Goal: Information Seeking & Learning: Learn about a topic

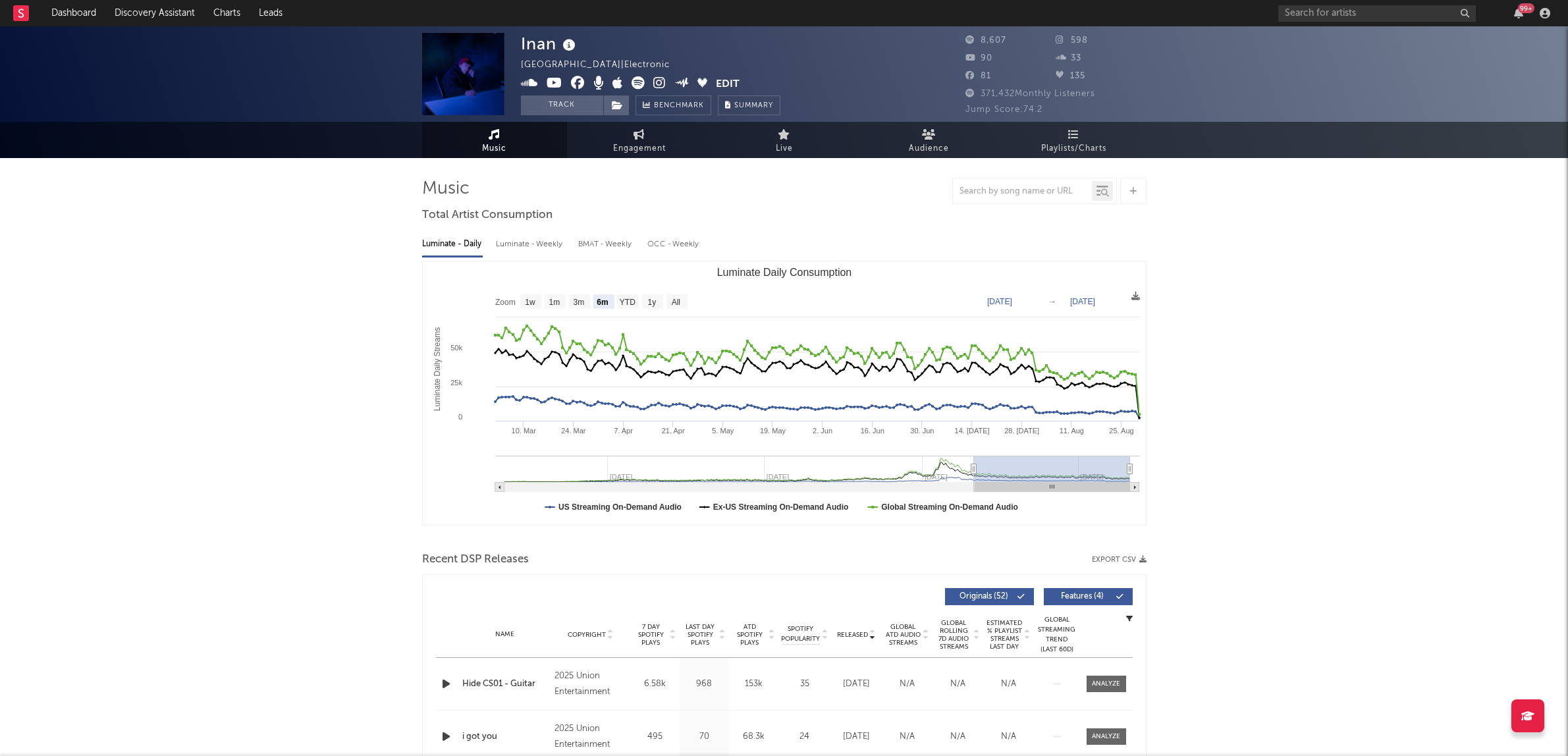
select select "6m"
click at [515, 244] on div "Luminate - Weekly" at bounding box center [530, 244] width 69 height 23
select select "6m"
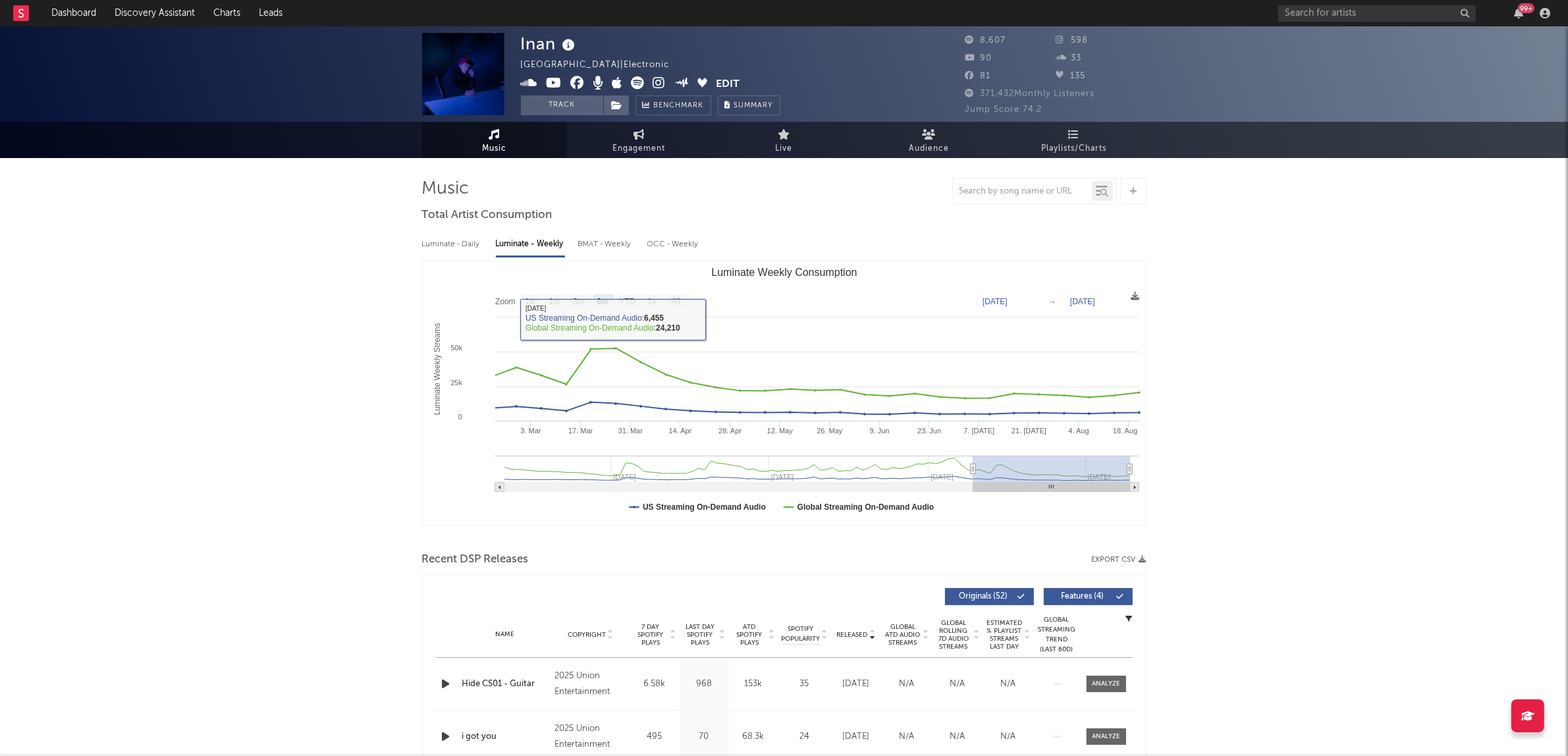
click at [460, 251] on div "Luminate - Daily" at bounding box center [453, 244] width 61 height 23
select select "6m"
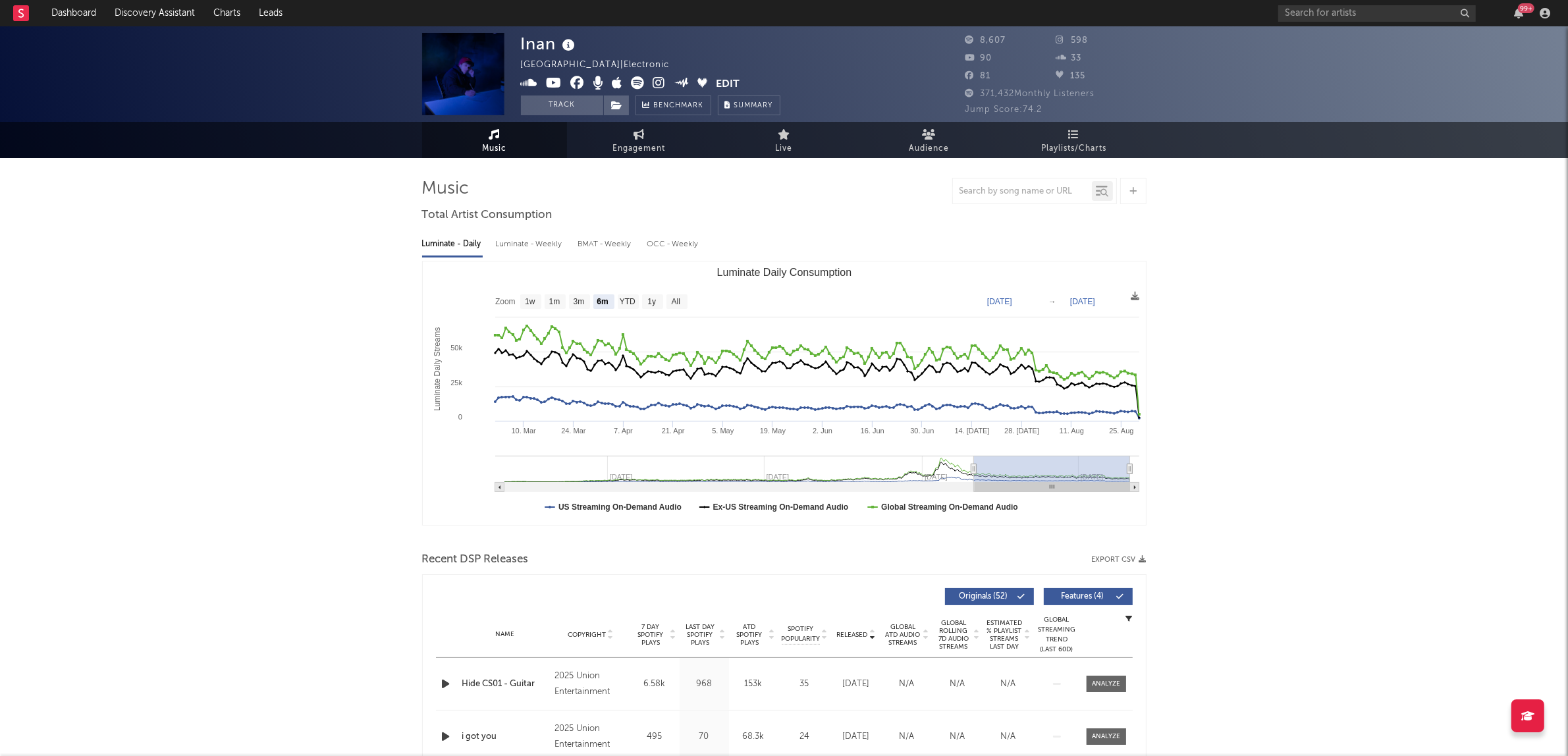
click at [549, 248] on div "Luminate - Weekly" at bounding box center [530, 244] width 69 height 23
select select "6m"
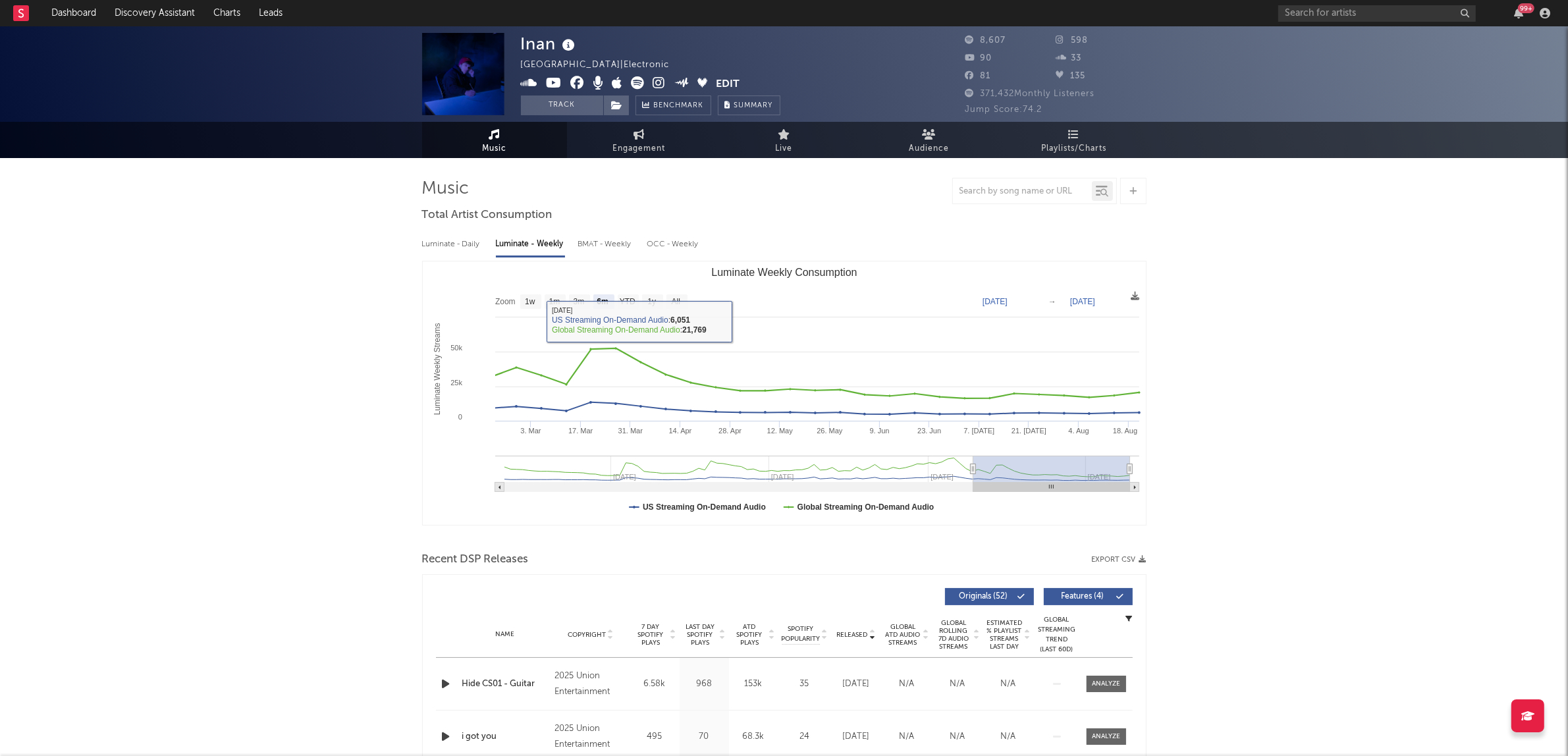
click at [450, 245] on div "Luminate - Daily" at bounding box center [453, 244] width 61 height 23
select select "6m"
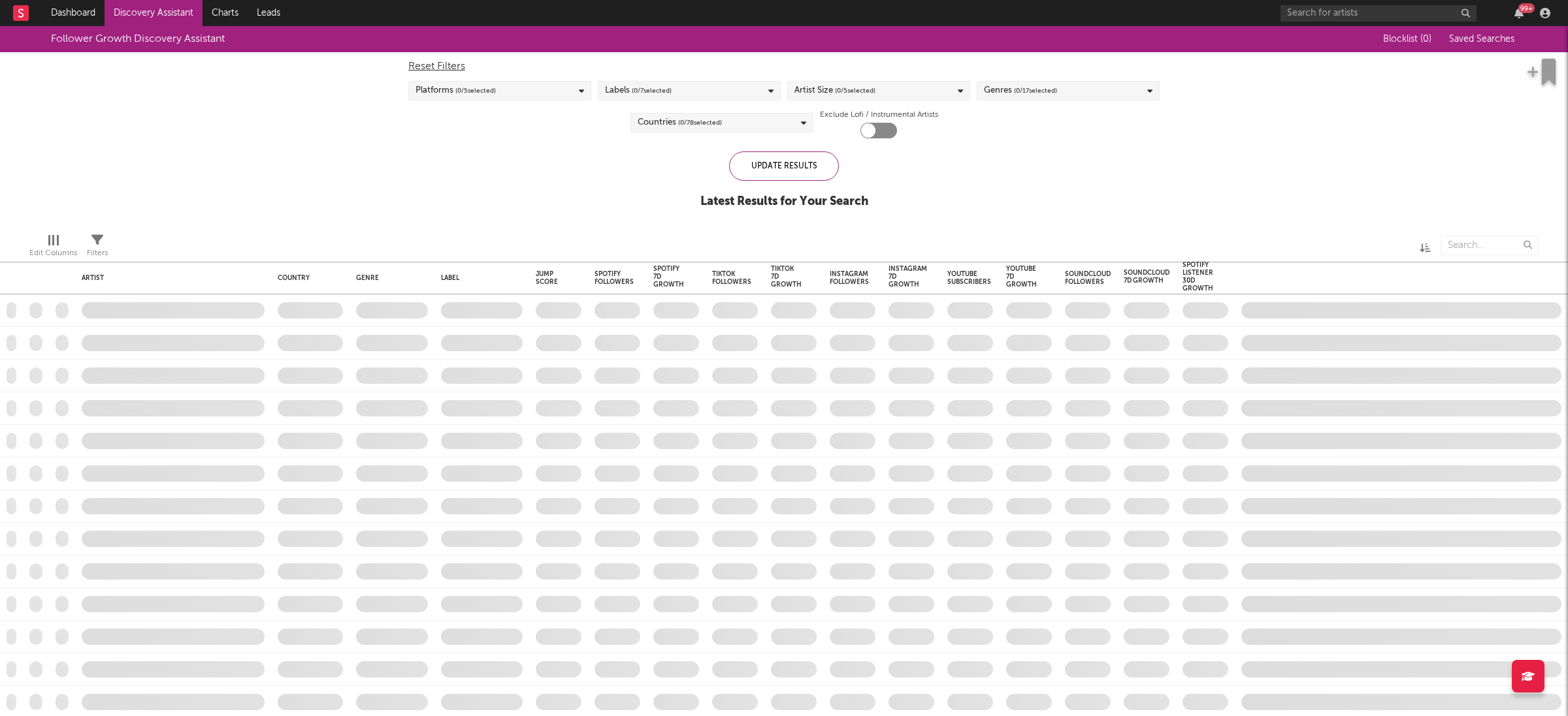
checkbox input "true"
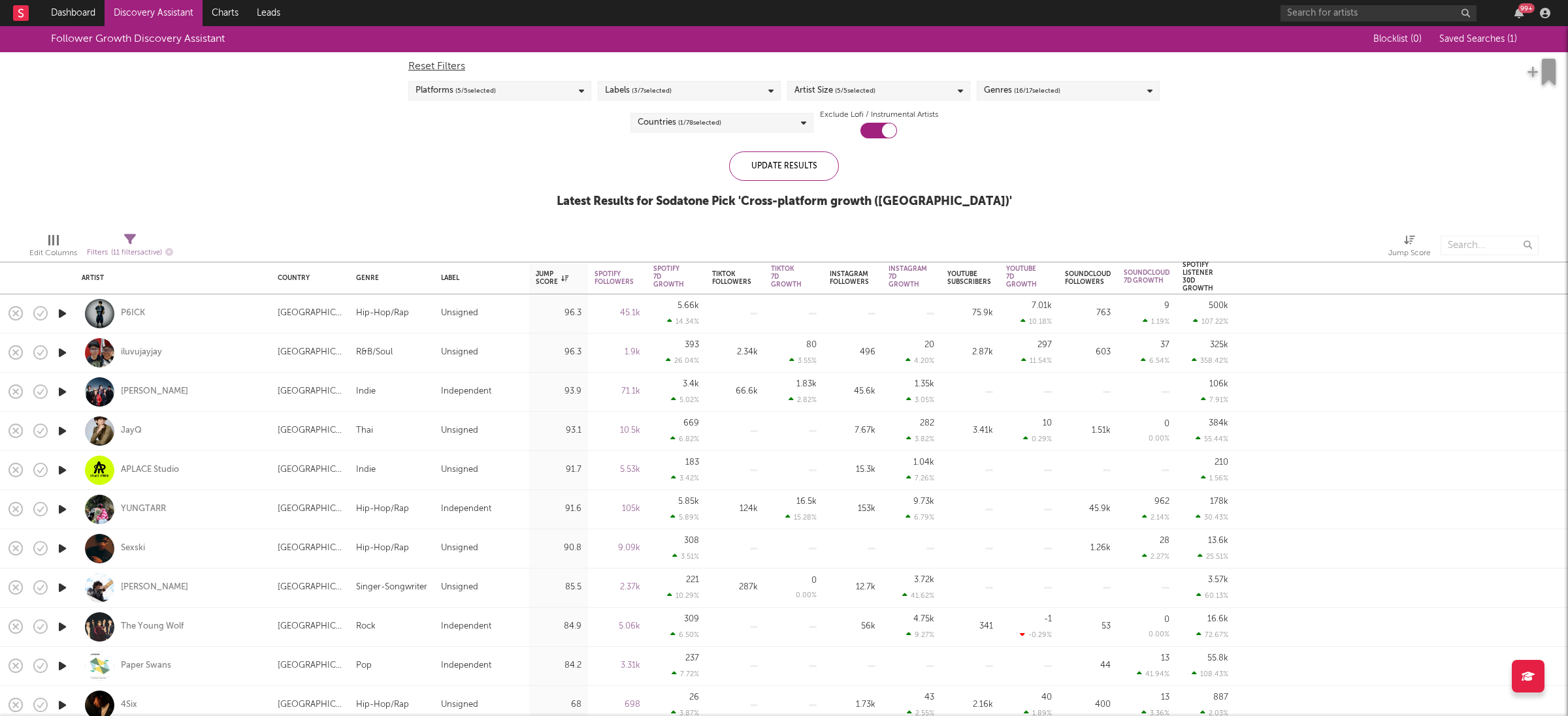
click at [703, 123] on span "( 1 / 78 selected)" at bounding box center [700, 123] width 43 height 16
type input "[GEOGRAPHIC_DATA]"
click at [638, 193] on div at bounding box center [641, 193] width 11 height 11
click at [636, 193] on input "[GEOGRAPHIC_DATA]" at bounding box center [636, 195] width 0 height 16
click at [1228, 158] on div "Follower Growth Discovery Assistant Blocklist ( 0 ) Saved Searches ( 1 ) Reset …" at bounding box center [784, 124] width 1568 height 196
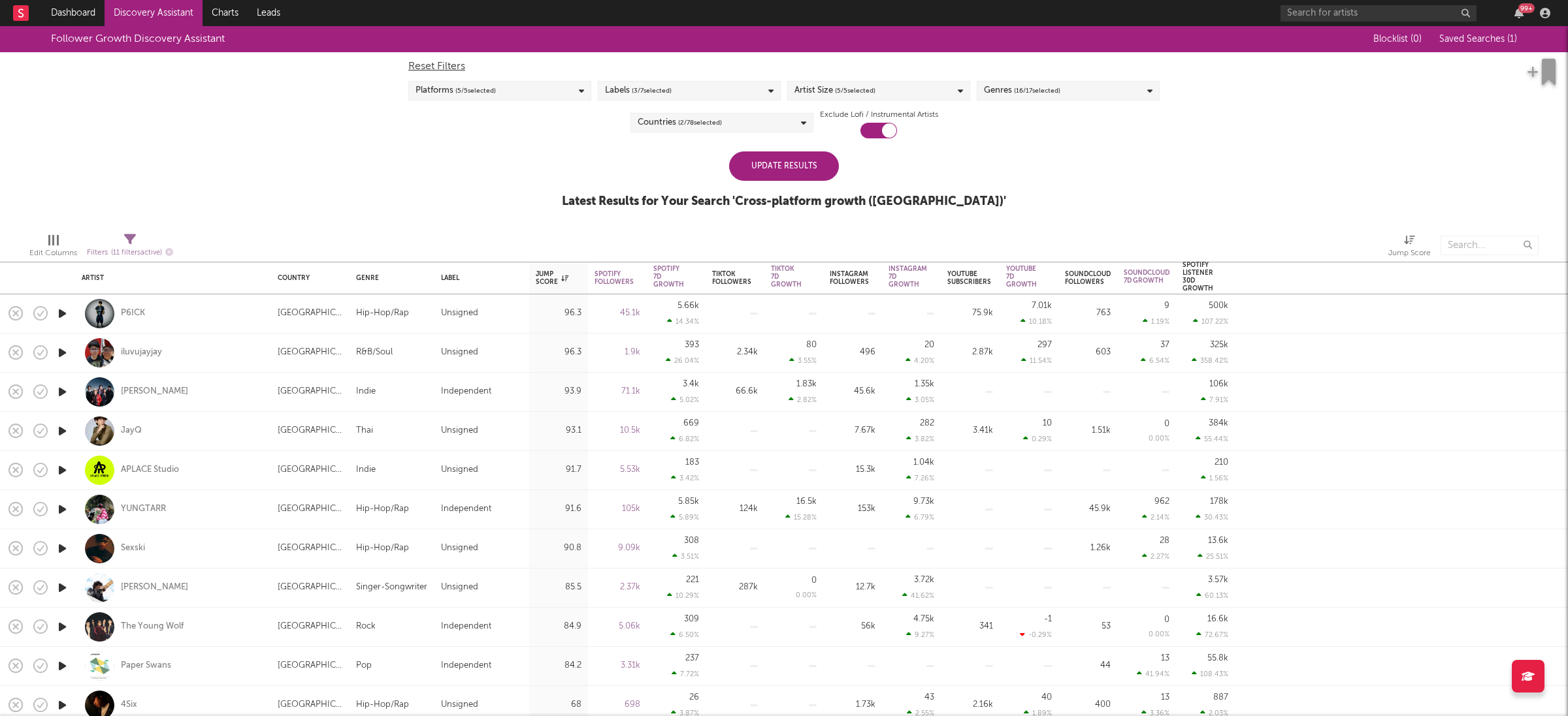
click at [770, 124] on div "Countries ( 2 / 78 selected)" at bounding box center [721, 123] width 183 height 20
click at [794, 168] on icon "button" at bounding box center [794, 166] width 7 height 8
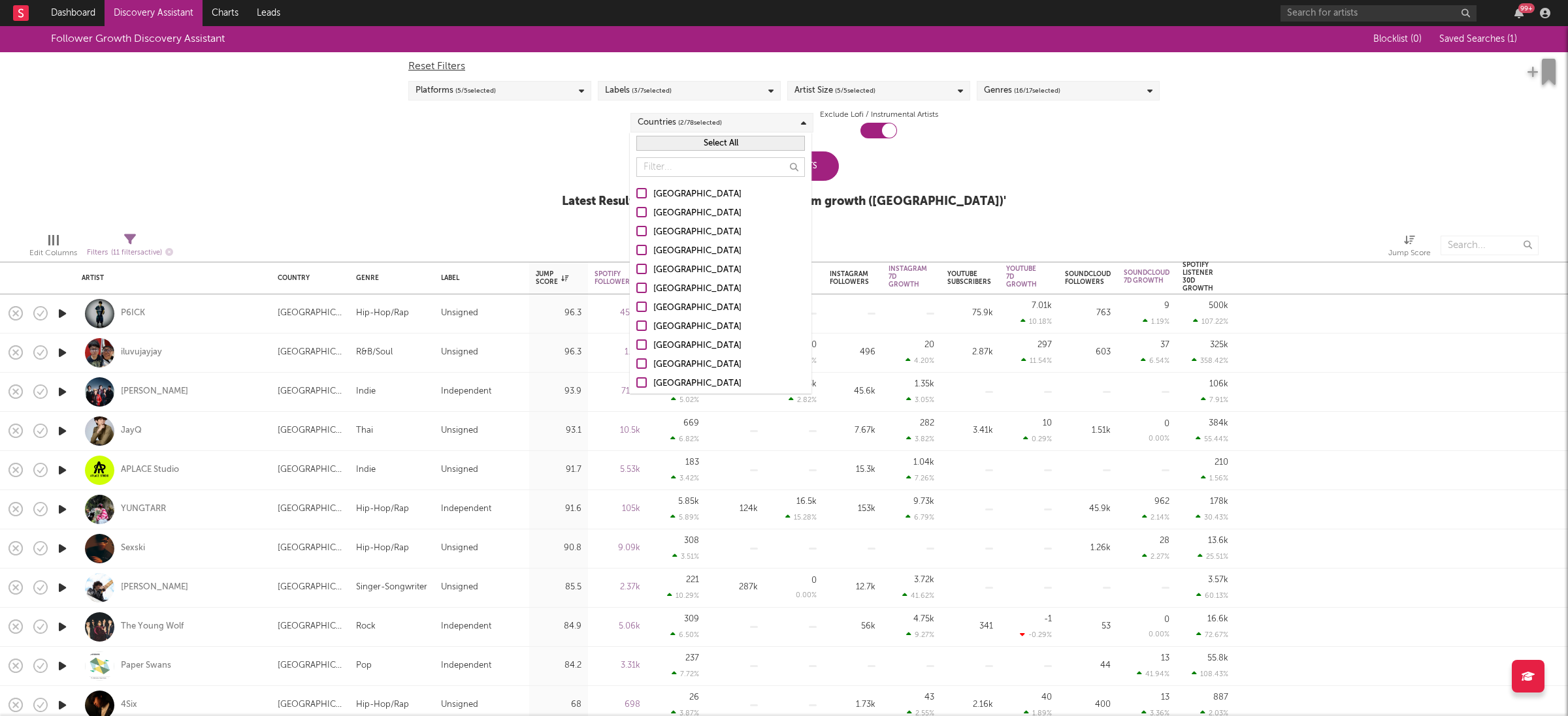
click at [747, 144] on button "Select All" at bounding box center [721, 143] width 169 height 15
click at [747, 144] on button "Deselect All" at bounding box center [721, 143] width 169 height 15
click at [729, 158] on input "text" at bounding box center [721, 167] width 169 height 20
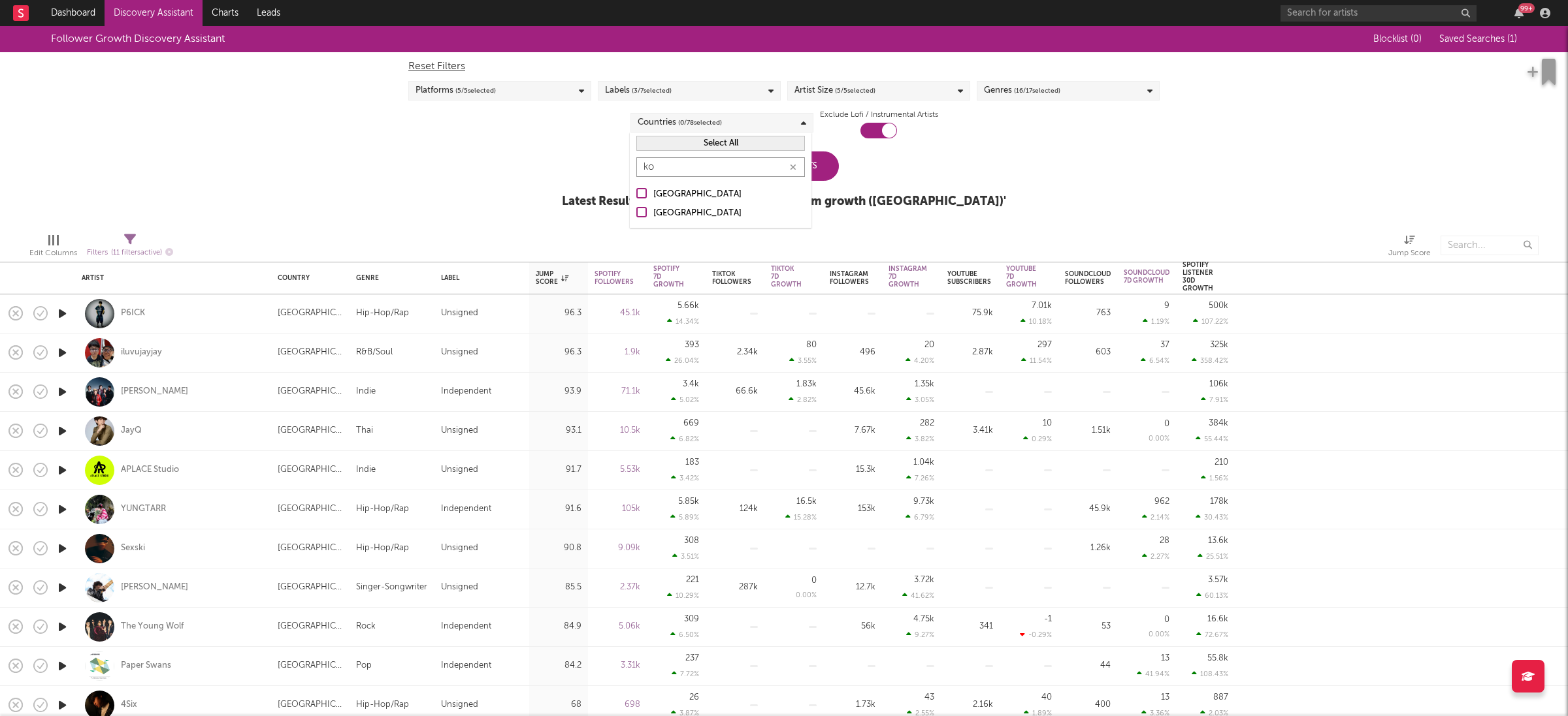
type input "ko"
click at [645, 215] on div at bounding box center [641, 212] width 11 height 11
click at [636, 215] on input "[GEOGRAPHIC_DATA]" at bounding box center [636, 214] width 0 height 16
click at [880, 156] on div "Update Results Latest Results for Your Search ' Cross-platform growth ([GEOGRAP…" at bounding box center [784, 187] width 444 height 71
click at [803, 161] on div "Update Results" at bounding box center [784, 166] width 110 height 30
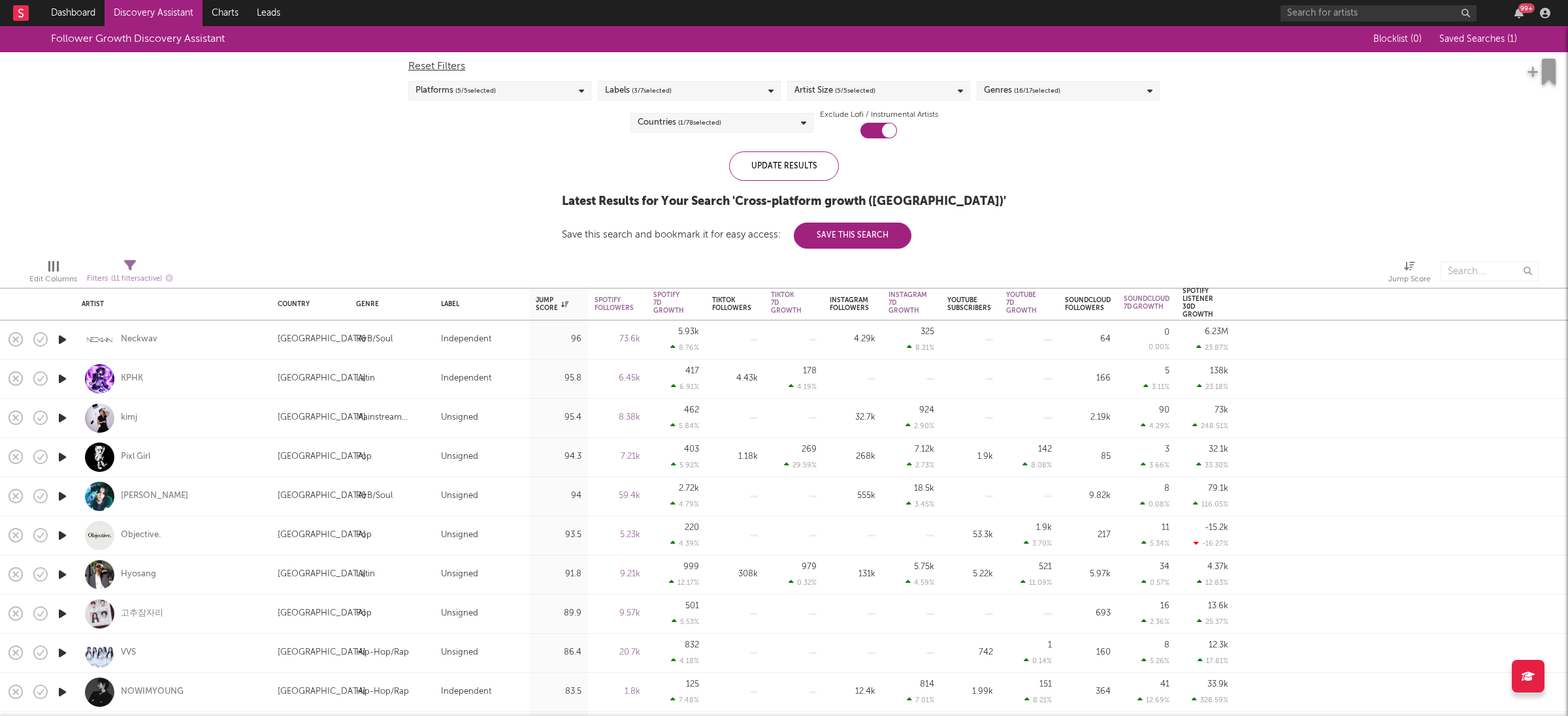
click at [952, 92] on div "Artist Size ( 5 / 5 selected)" at bounding box center [879, 91] width 183 height 20
click at [802, 235] on div at bounding box center [799, 237] width 11 height 11
click at [794, 235] on input "Enormous" at bounding box center [794, 238] width 0 height 16
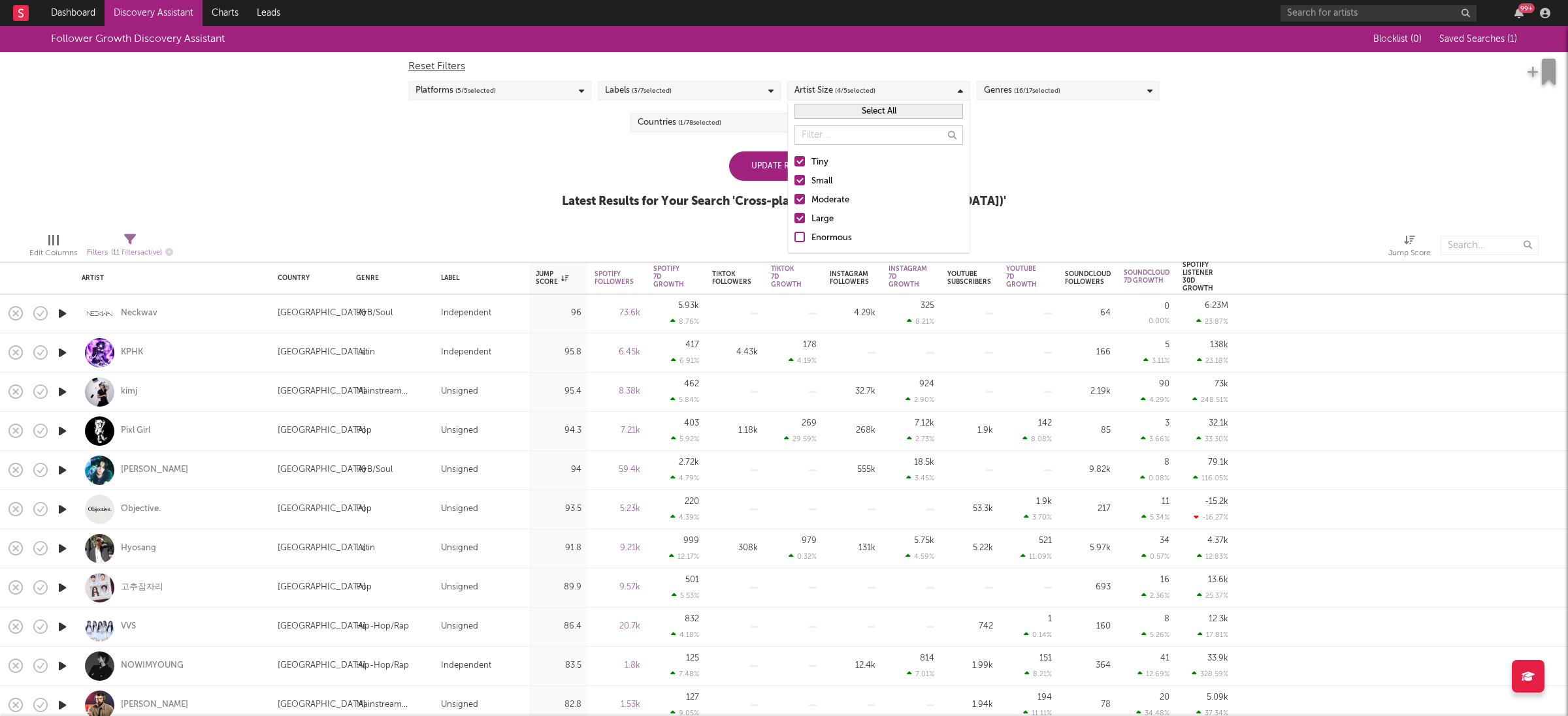
click at [766, 164] on div "Update Results" at bounding box center [784, 166] width 110 height 30
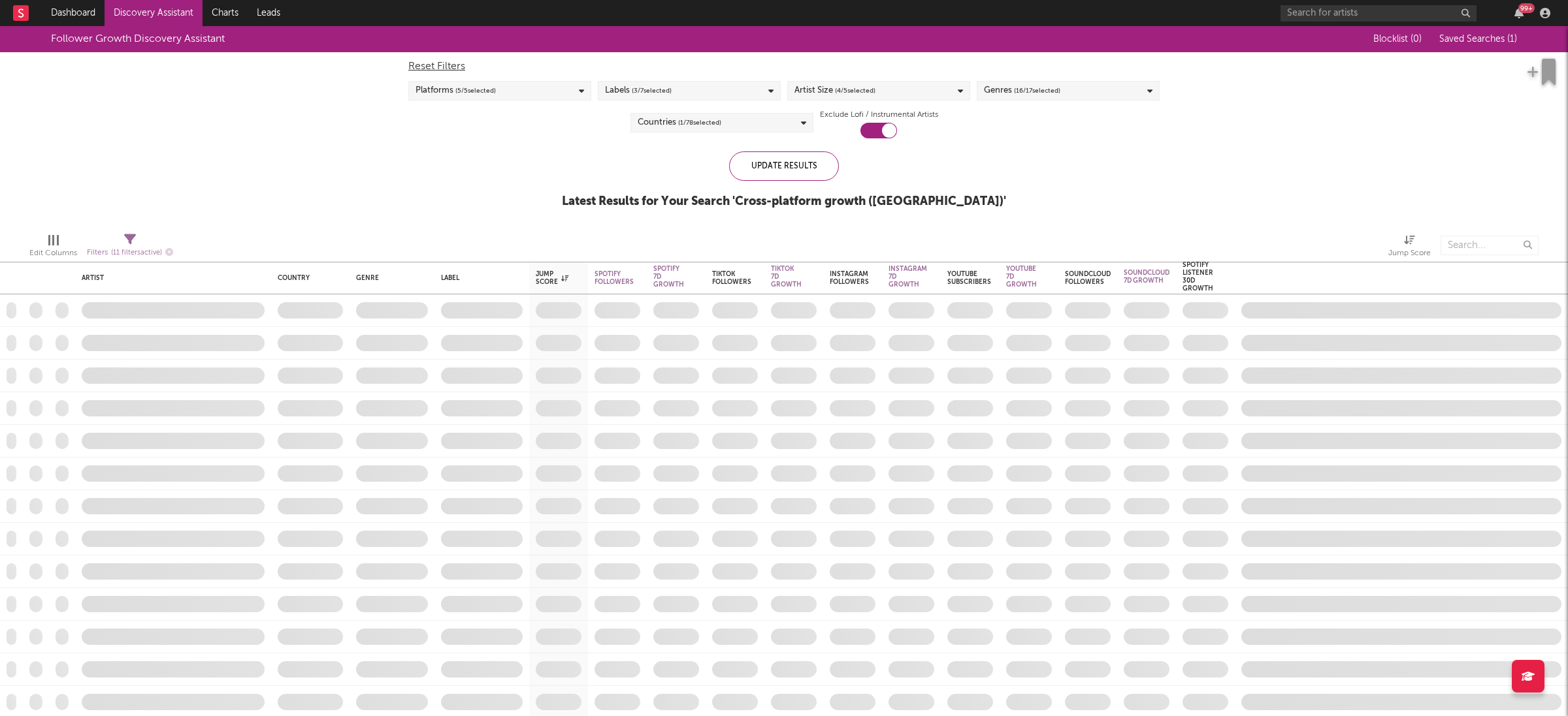
click at [744, 95] on div "Labels ( 3 / 7 selected)" at bounding box center [689, 91] width 183 height 20
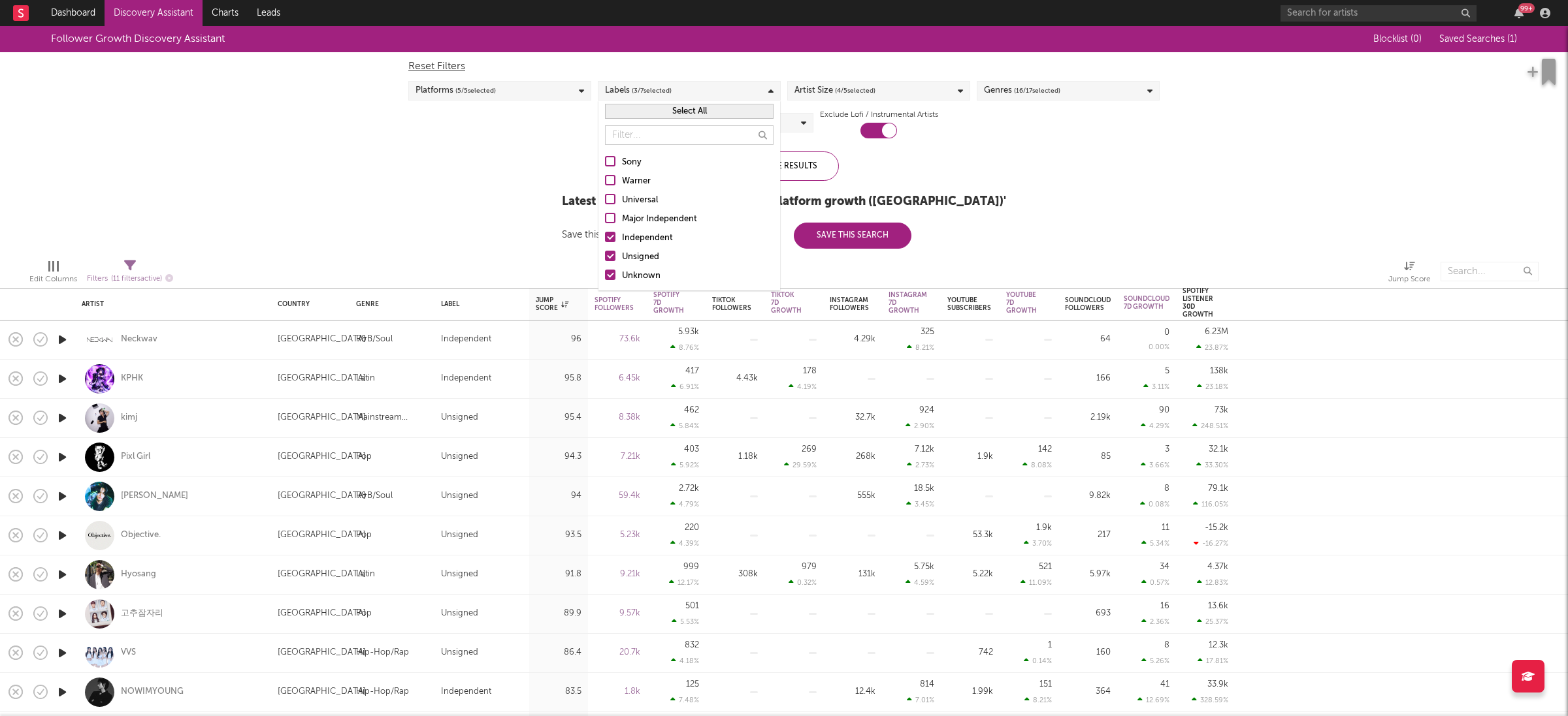
click at [1040, 151] on div "Follower Growth Discovery Assistant Blocklist ( 0 ) Saved Searches ( 1 ) Reset …" at bounding box center [784, 137] width 1568 height 223
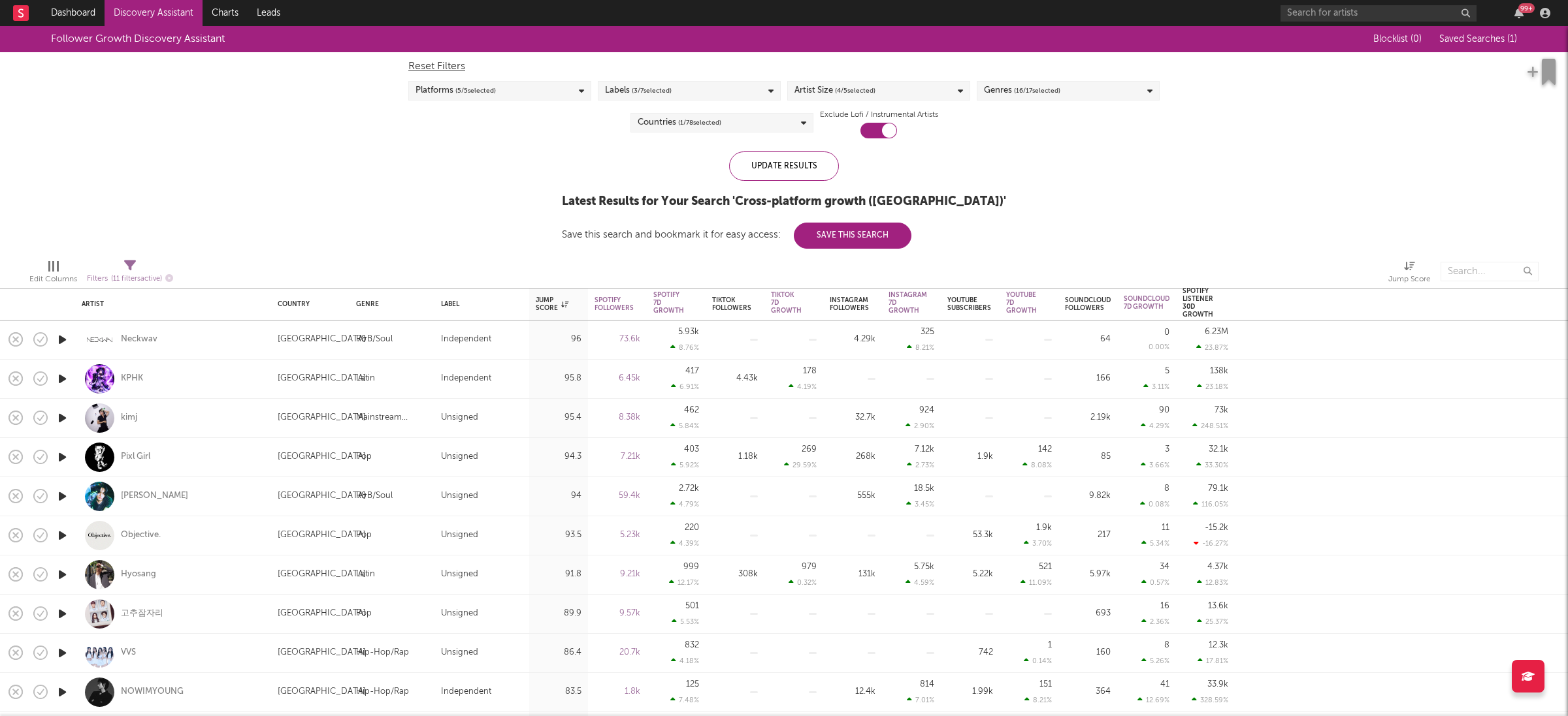
click at [880, 89] on div "Artist Size ( 4 / 5 selected)" at bounding box center [879, 91] width 183 height 20
click at [802, 213] on div at bounding box center [799, 218] width 11 height 11
click at [794, 213] on input "Large" at bounding box center [794, 219] width 0 height 16
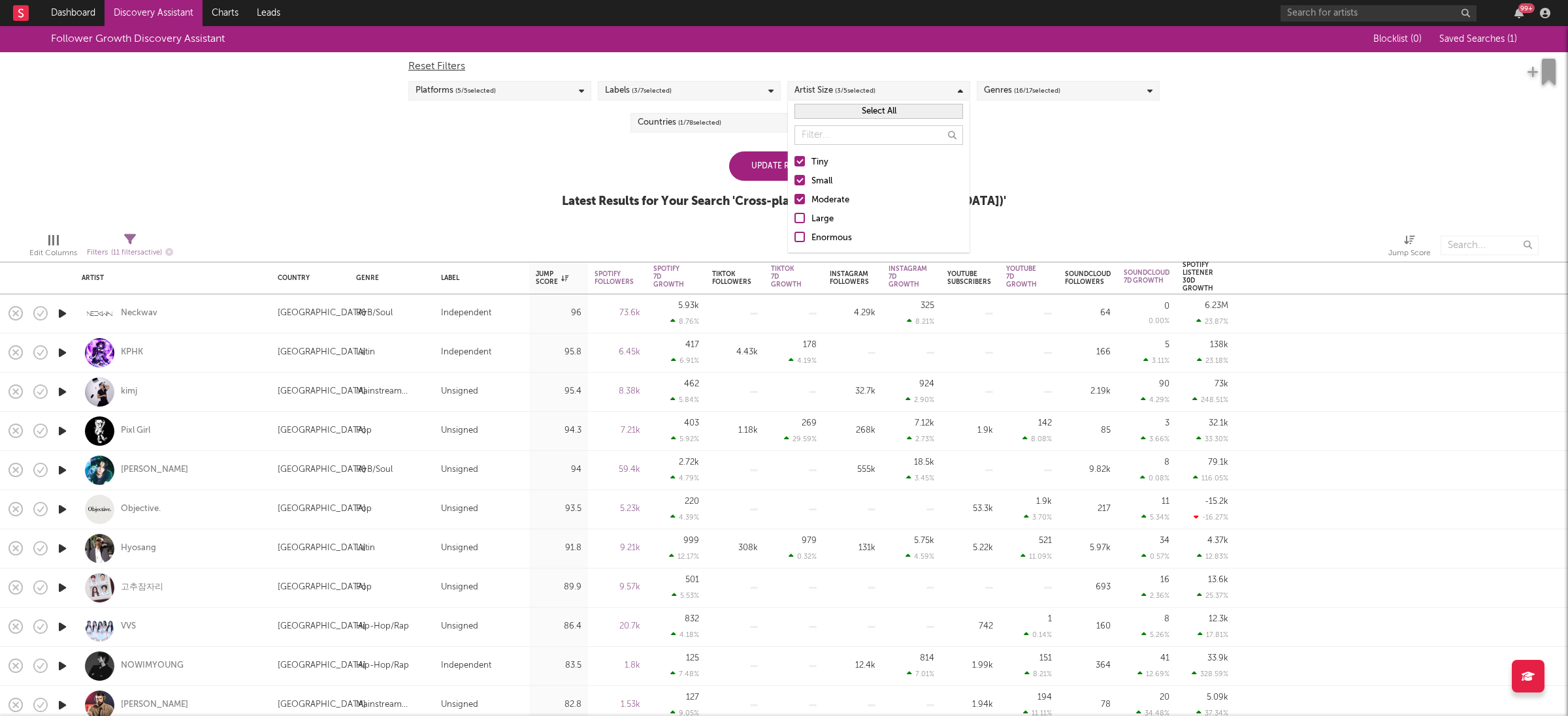
click at [1057, 170] on div "Follower Growth Discovery Assistant Blocklist ( 0 ) Saved Searches ( 1 ) Reset …" at bounding box center [784, 124] width 1568 height 196
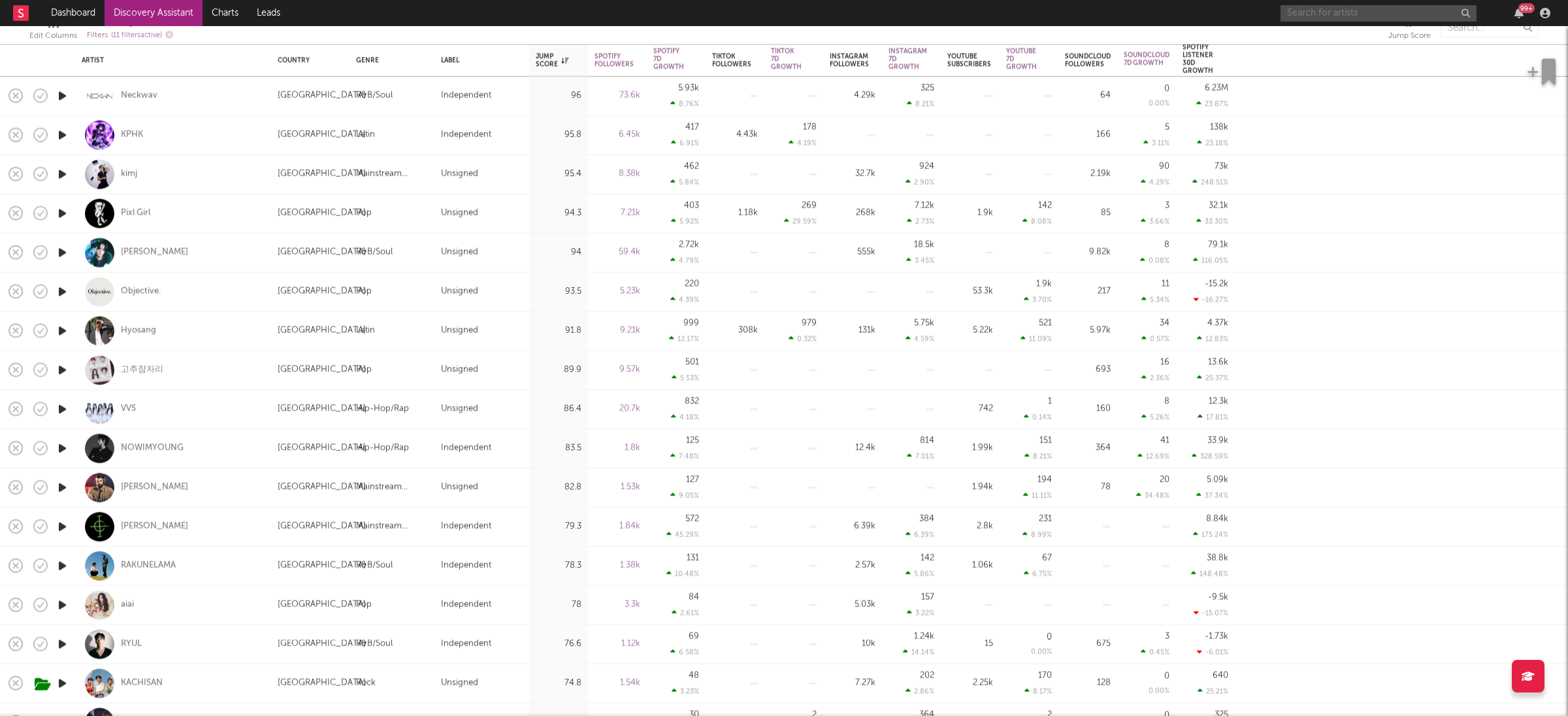
click at [1302, 11] on input "text" at bounding box center [1378, 13] width 196 height 17
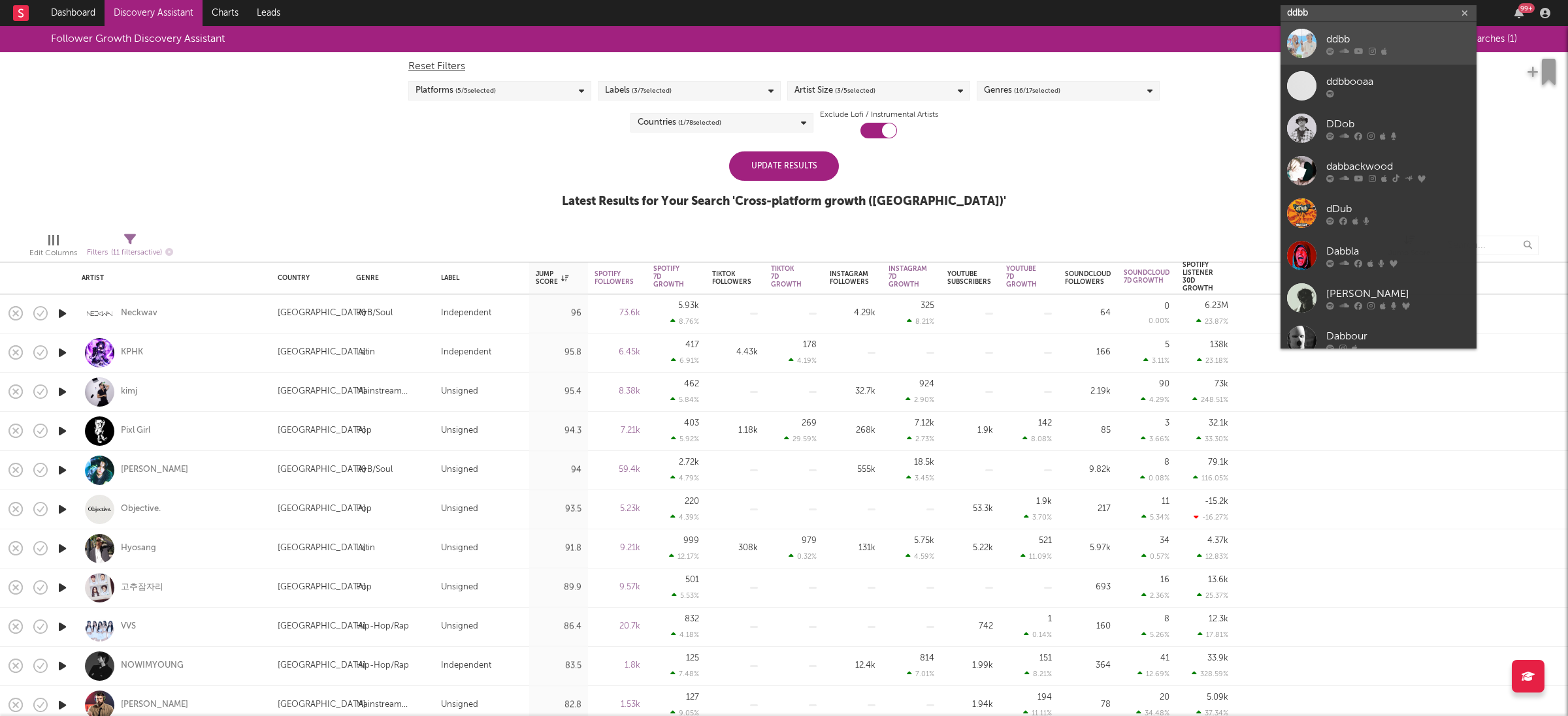
type input "ddbb"
click at [1338, 31] on div "ddbb" at bounding box center [1398, 39] width 144 height 16
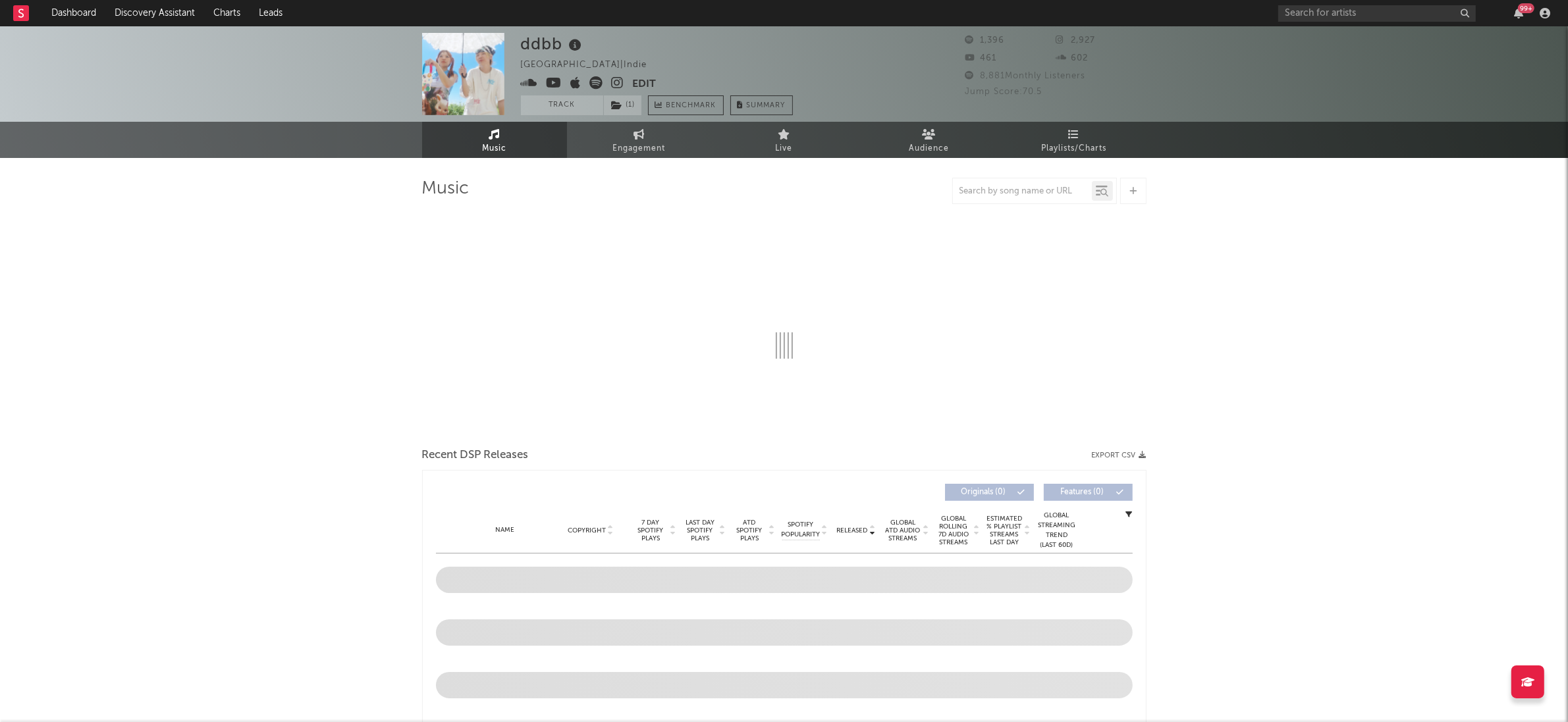
select select "6m"
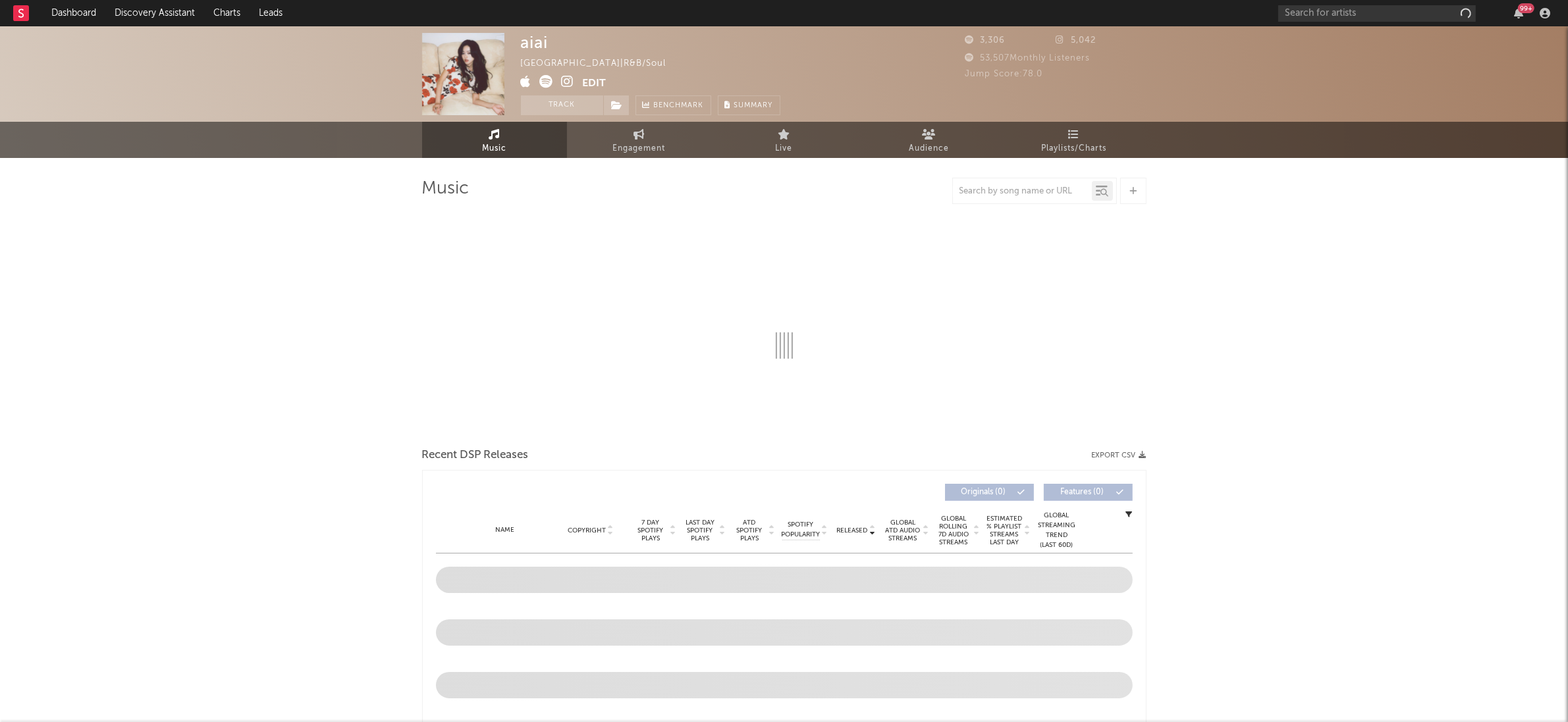
select select "6m"
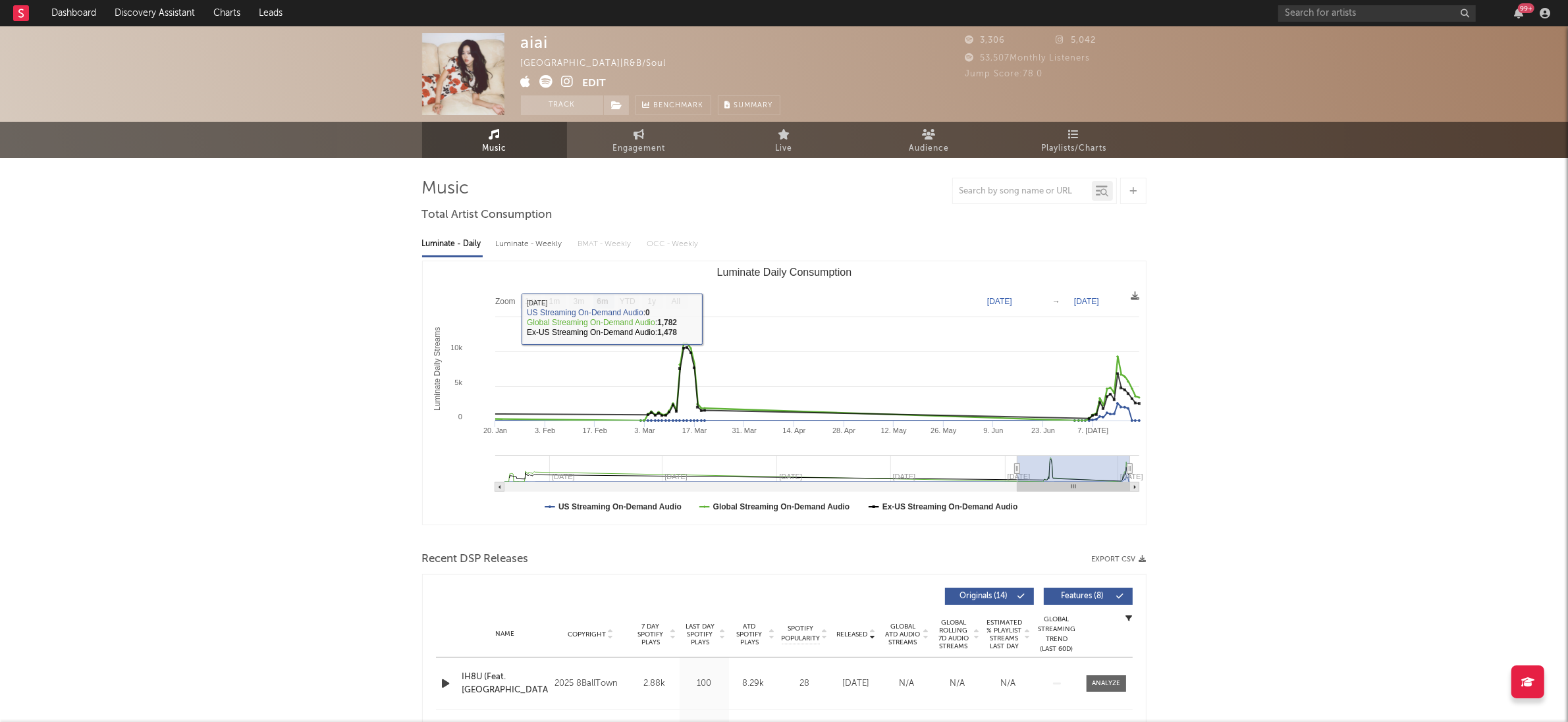
click at [529, 238] on div "Luminate - Weekly" at bounding box center [530, 244] width 69 height 23
select select "1w"
